Goal: Find contact information: Find contact information

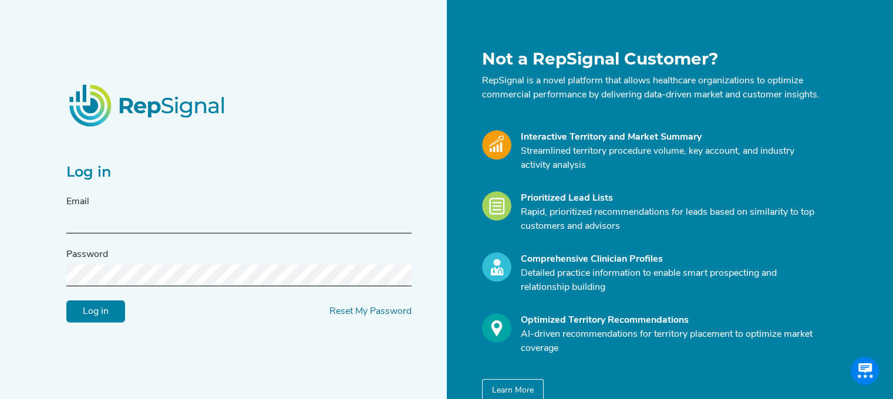
click at [230, 214] on div "Email" at bounding box center [238, 214] width 345 height 39
click at [190, 230] on input "text" at bounding box center [238, 223] width 345 height 22
type input "[EMAIL_ADDRESS][DOMAIN_NAME]"
click at [66, 301] on input "Log in" at bounding box center [95, 312] width 59 height 22
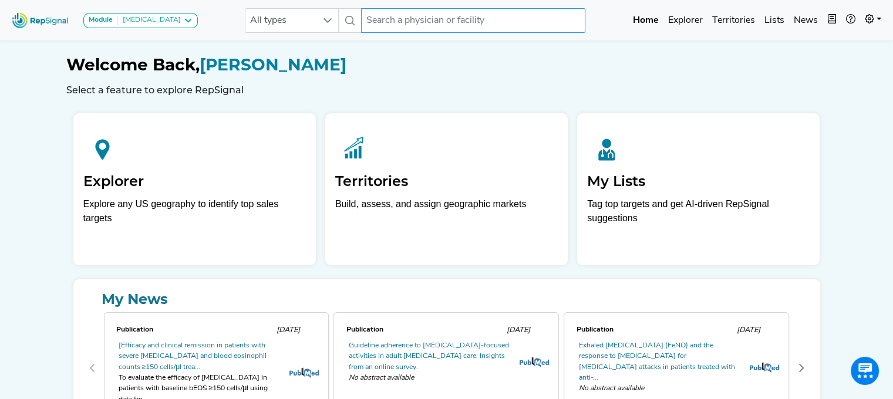
click at [409, 28] on input "text" at bounding box center [473, 20] width 224 height 25
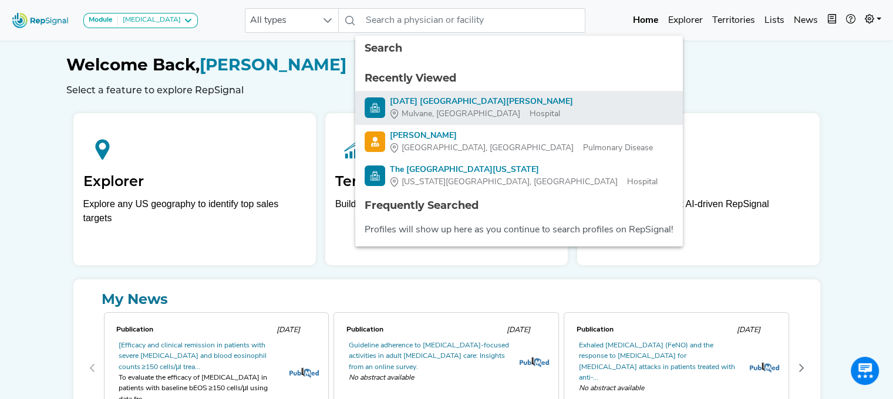
click at [432, 105] on div "[DATE] [GEOGRAPHIC_DATA][PERSON_NAME]" at bounding box center [481, 102] width 183 height 12
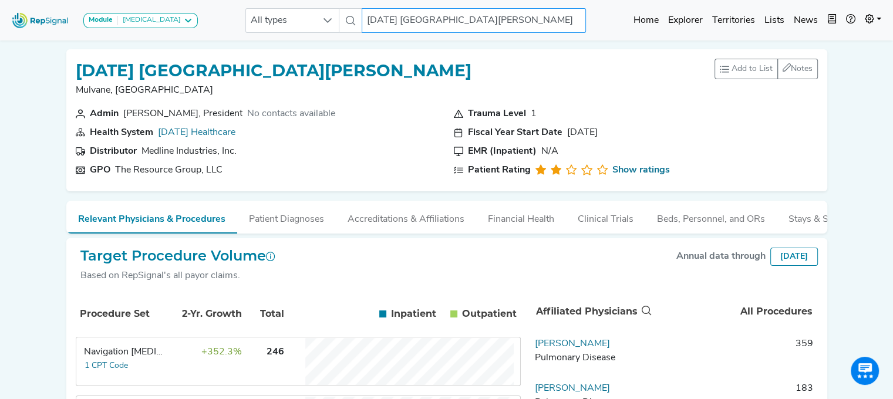
scroll to position [117, 0]
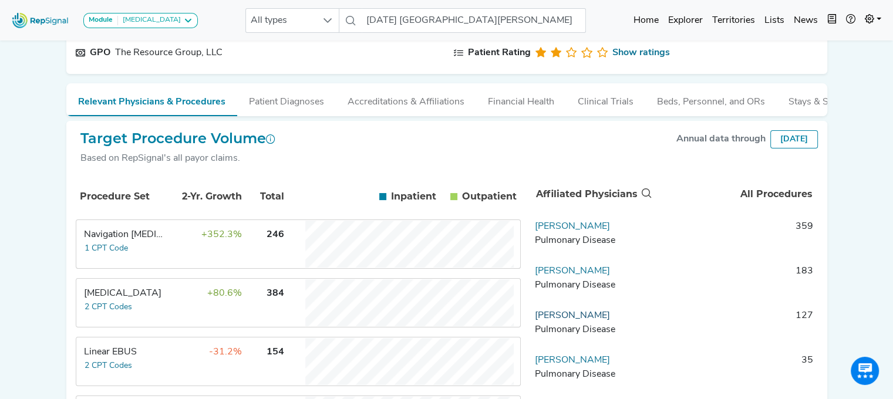
click at [594, 321] on link "[PERSON_NAME]" at bounding box center [572, 315] width 75 height 9
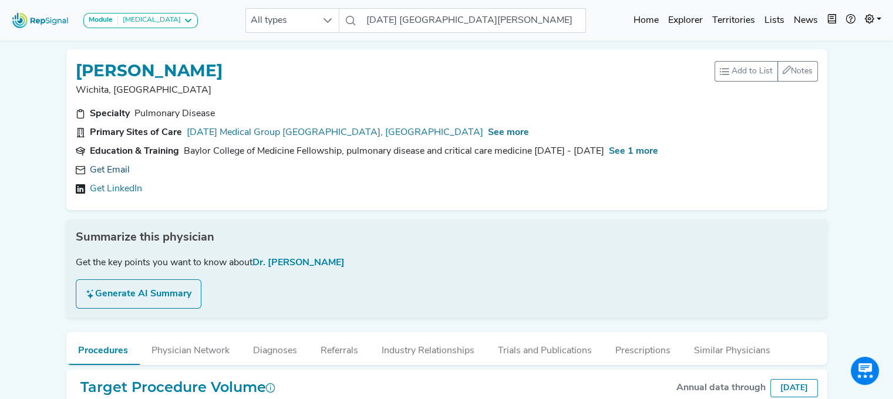
click at [113, 166] on link "Get Email" at bounding box center [110, 170] width 40 height 14
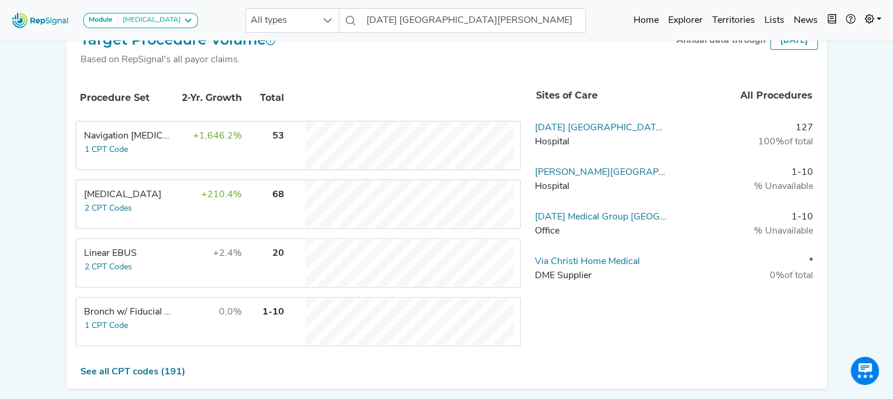
scroll to position [352, 0]
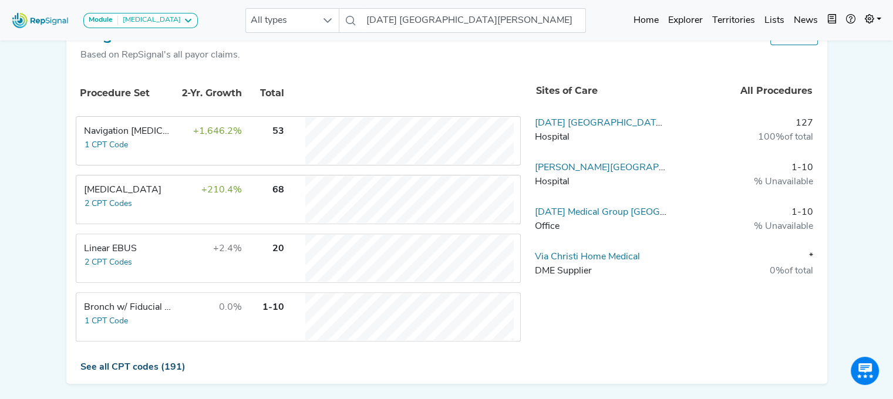
click at [150, 365] on link "See all CPT codes (191)" at bounding box center [132, 367] width 105 height 9
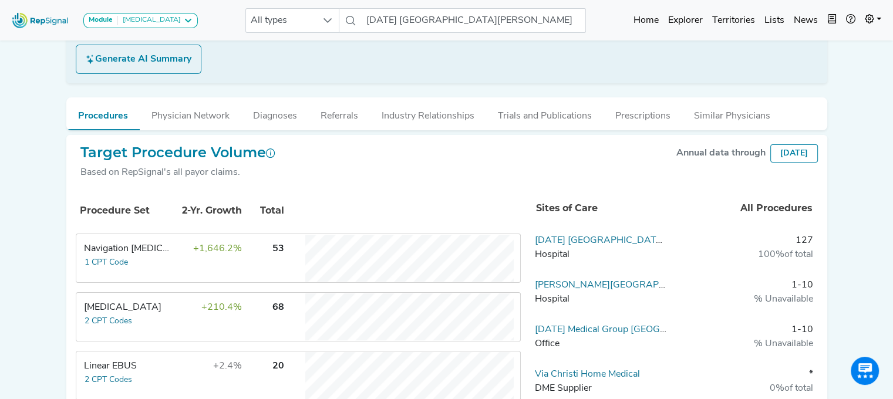
scroll to position [117, 0]
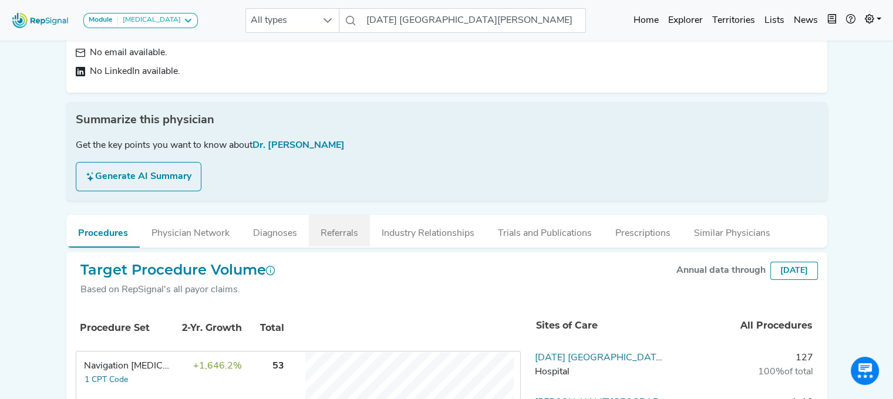
click at [319, 232] on button "Referrals" at bounding box center [339, 231] width 61 height 32
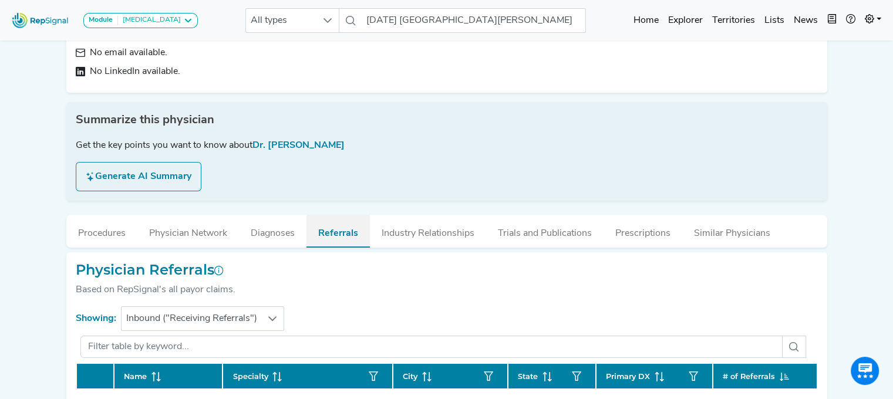
click at [329, 230] on button "Referrals" at bounding box center [338, 231] width 63 height 33
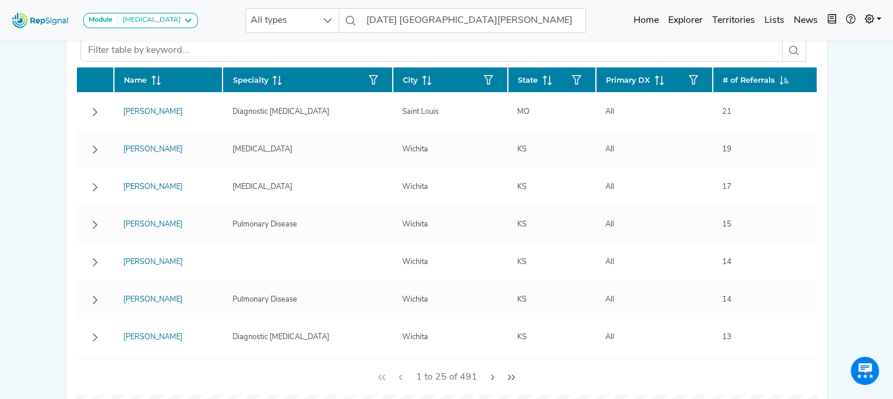
scroll to position [352, 0]
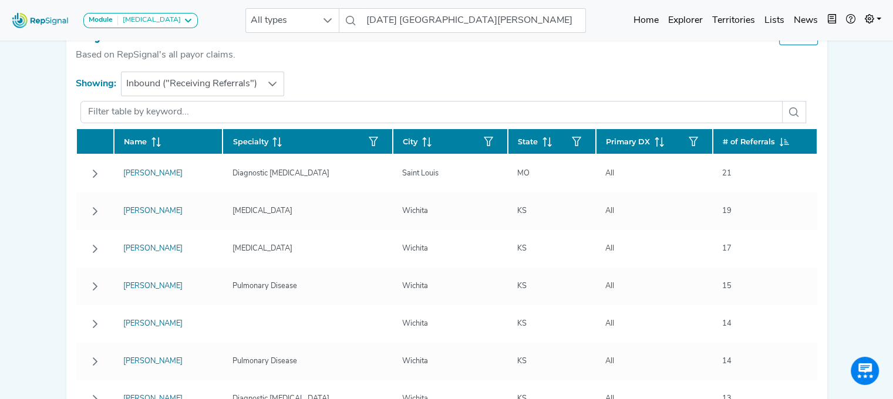
click at [140, 141] on span "Name" at bounding box center [135, 141] width 23 height 11
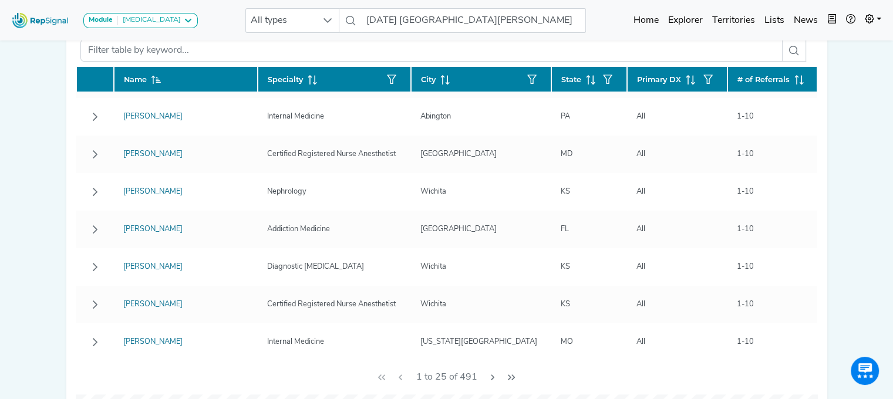
scroll to position [587, 0]
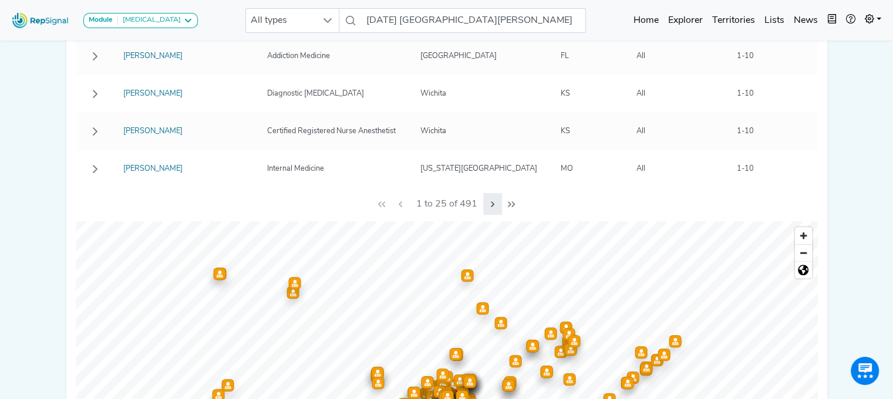
click at [494, 204] on icon "Next Page" at bounding box center [492, 204] width 9 height 9
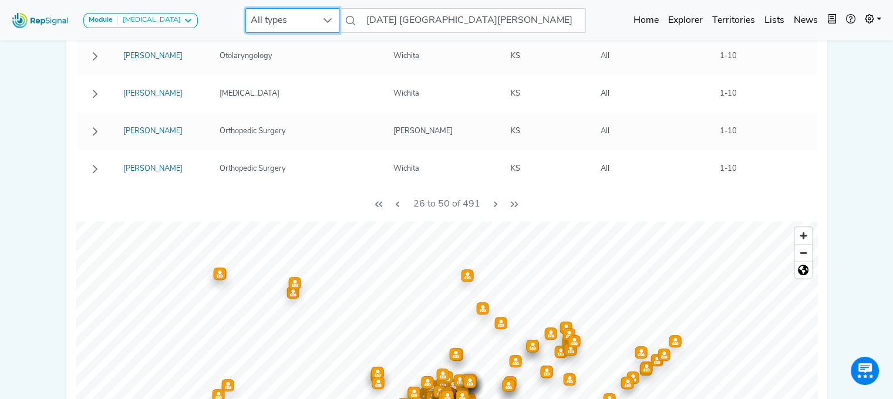
click at [273, 24] on span "All types" at bounding box center [281, 20] width 70 height 23
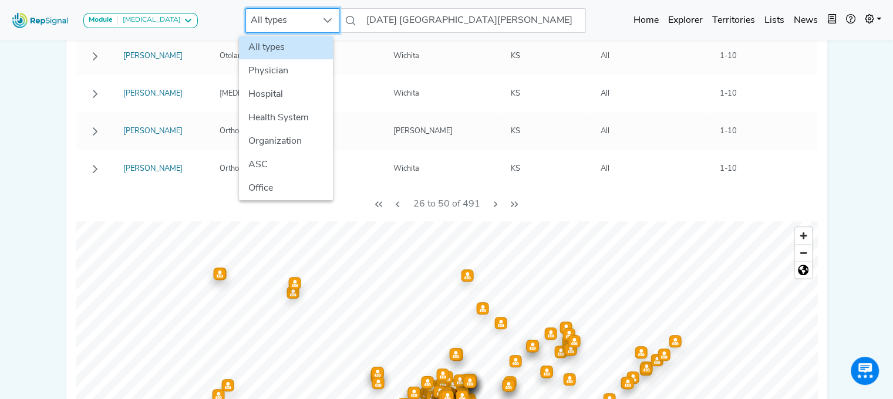
scroll to position [587, 9]
click at [273, 67] on li "Physician" at bounding box center [286, 70] width 94 height 23
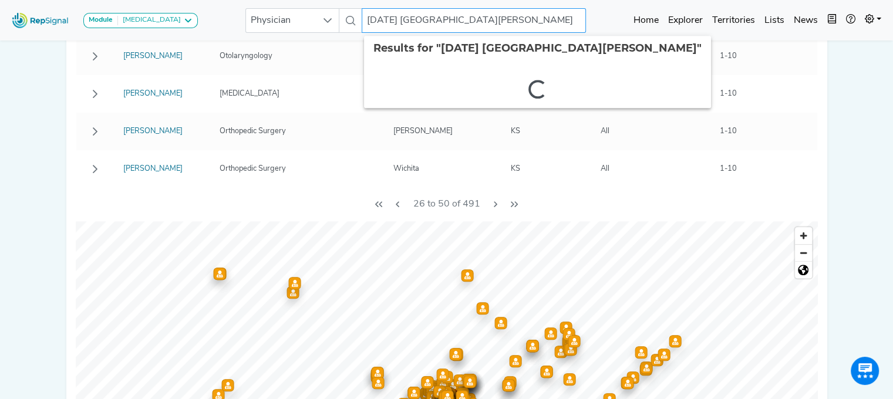
click at [394, 21] on input "[DATE] [GEOGRAPHIC_DATA][PERSON_NAME]" at bounding box center [474, 20] width 224 height 25
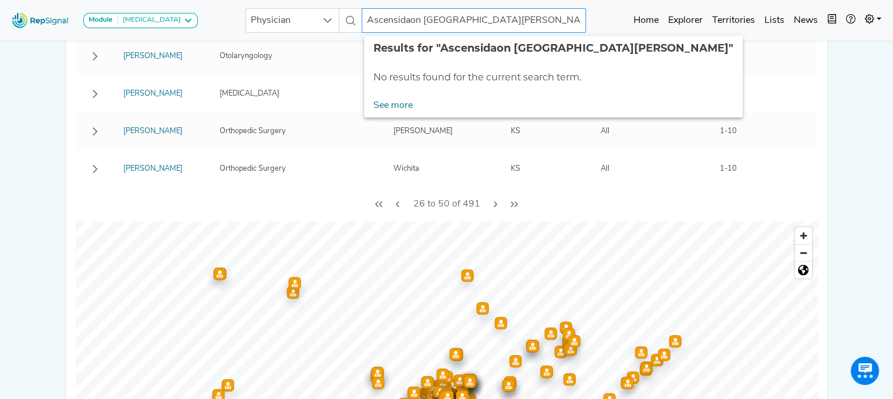
drag, startPoint x: 514, startPoint y: 21, endPoint x: 244, endPoint y: -8, distance: 271.1
click at [244, 0] on html "Module [MEDICAL_DATA] [MEDICAL_DATA] Disposable Bronchoscope SBRT SPE TTNA [MED…" at bounding box center [446, 31] width 893 height 1237
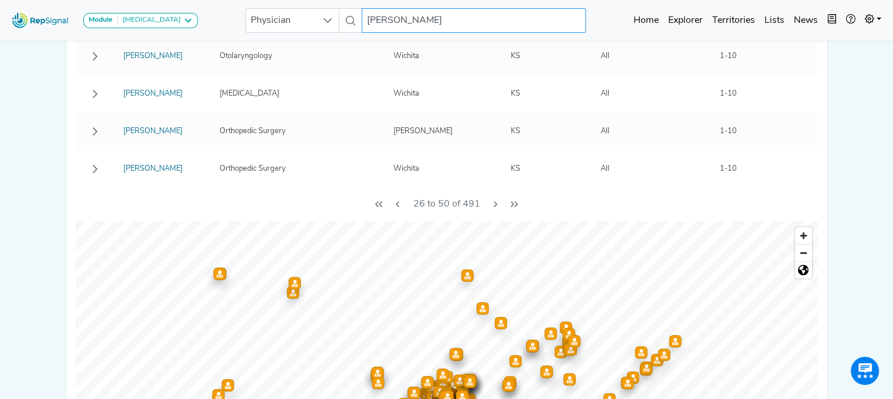
type input "[PERSON_NAME]"
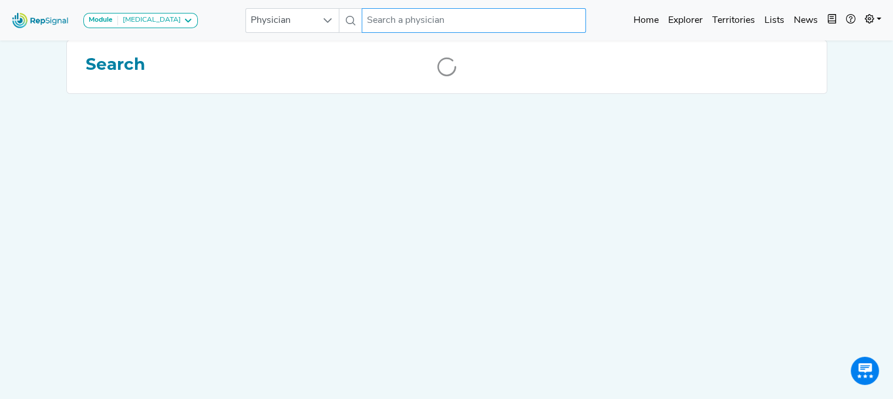
scroll to position [0, 9]
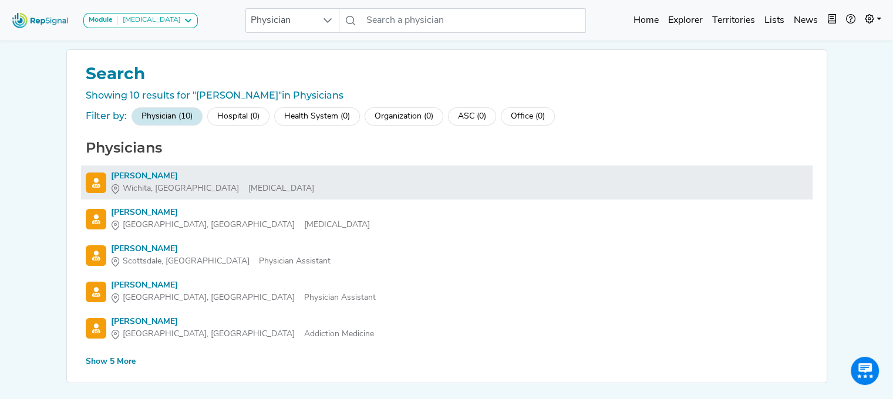
click at [126, 173] on div "[PERSON_NAME]" at bounding box center [212, 176] width 203 height 12
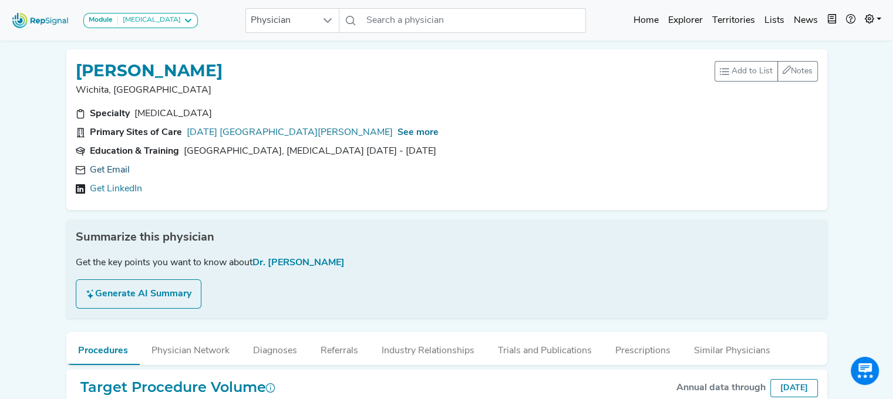
click at [96, 166] on link "Get Email" at bounding box center [110, 170] width 40 height 14
click at [381, 25] on input "text" at bounding box center [474, 20] width 224 height 25
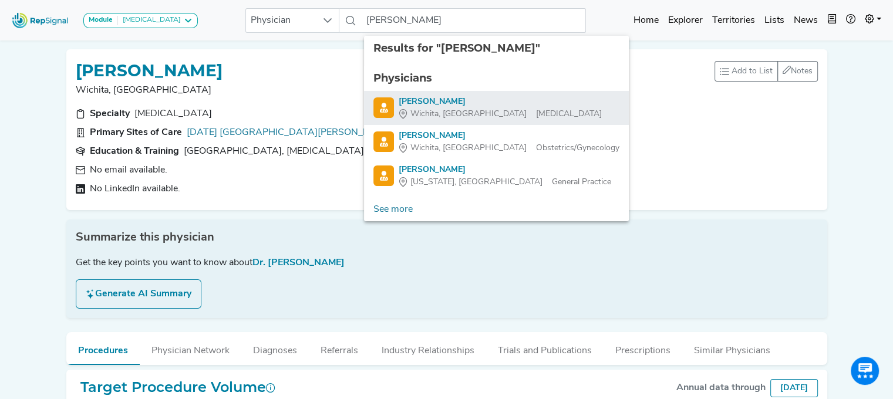
click at [423, 99] on div "[PERSON_NAME]" at bounding box center [500, 102] width 203 height 12
type input "[PERSON_NAME]"
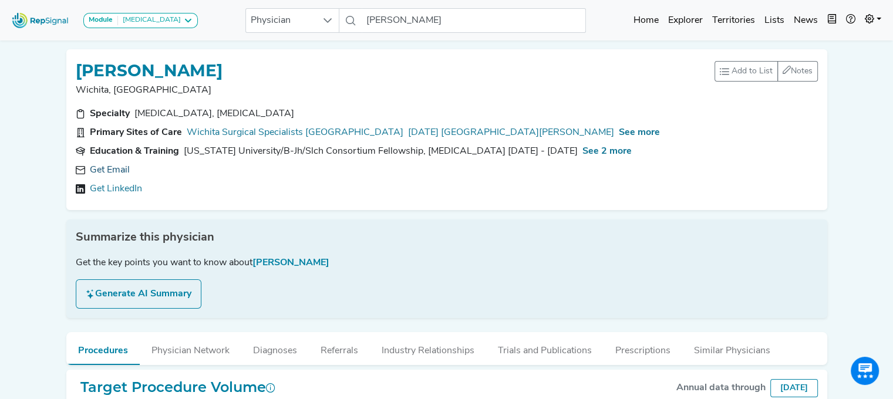
click at [105, 172] on link "Get Email" at bounding box center [110, 170] width 40 height 14
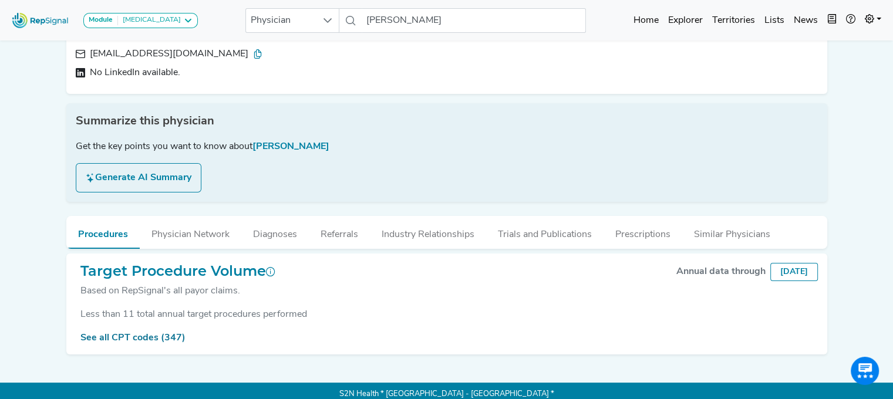
scroll to position [123, 9]
